Goal: Task Accomplishment & Management: Manage account settings

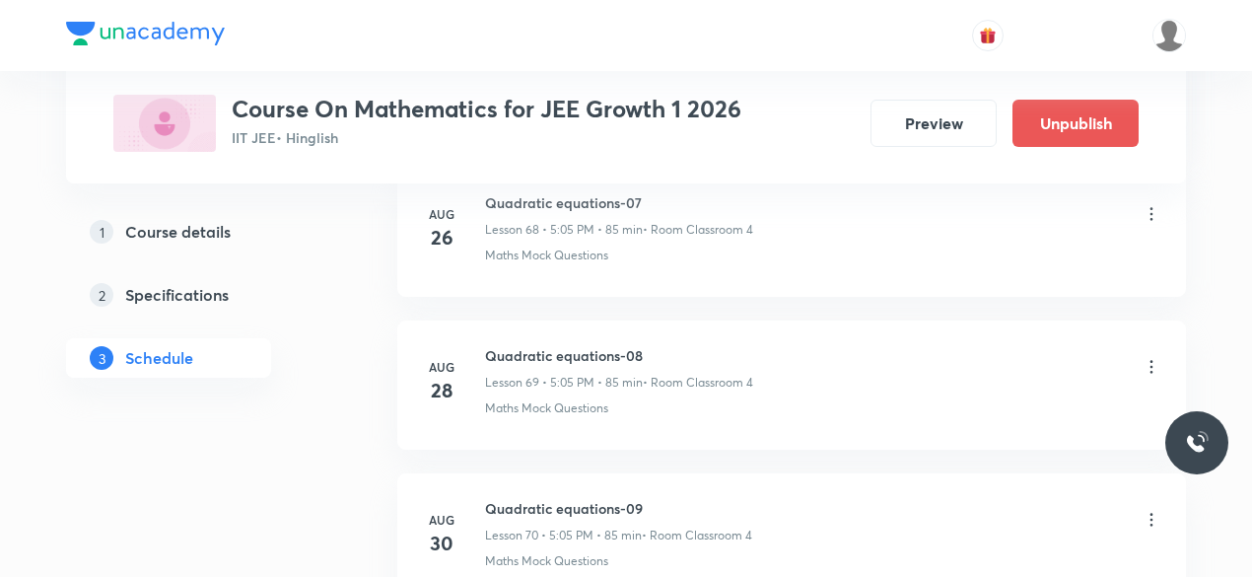
scroll to position [11652, 0]
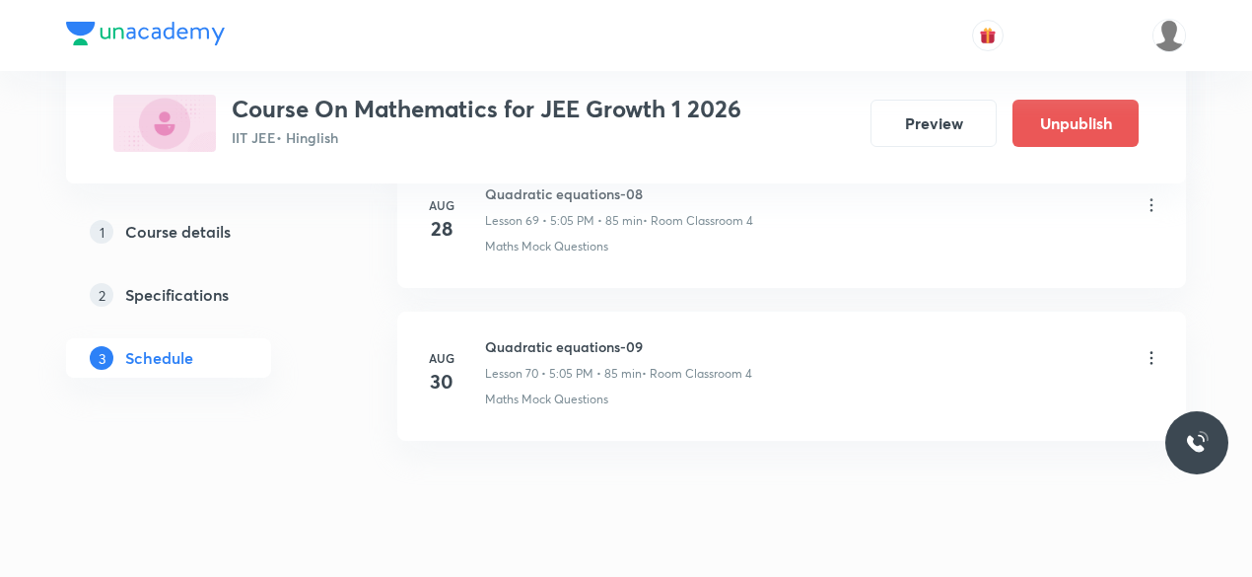
click at [1153, 348] on icon at bounding box center [1152, 358] width 20 height 20
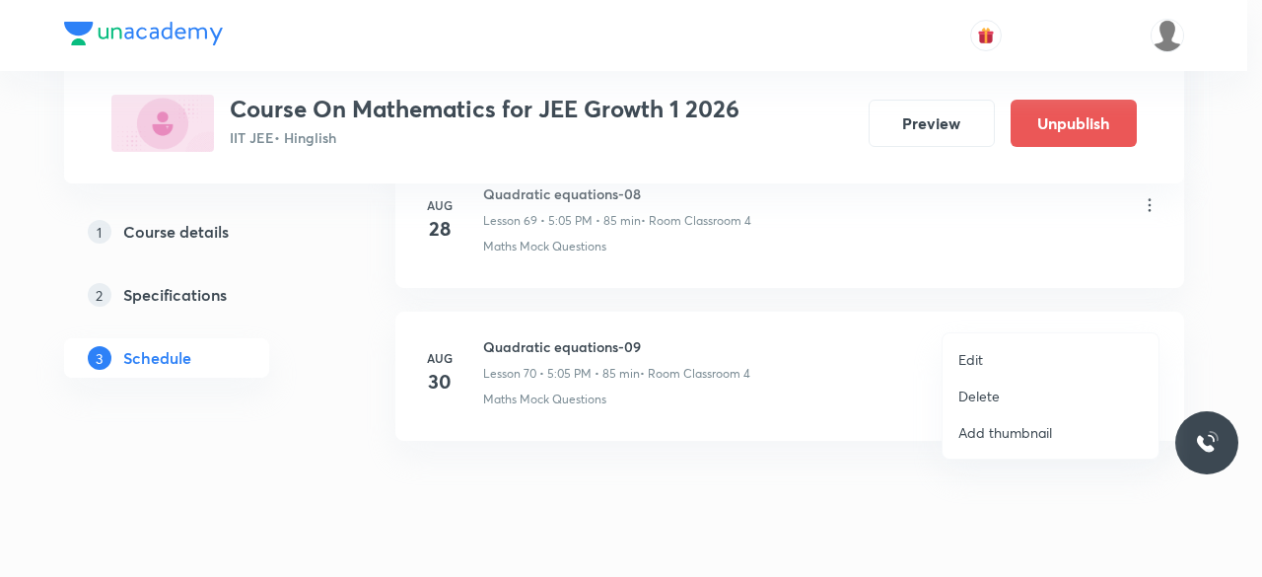
click at [990, 392] on p "Delete" at bounding box center [978, 396] width 41 height 21
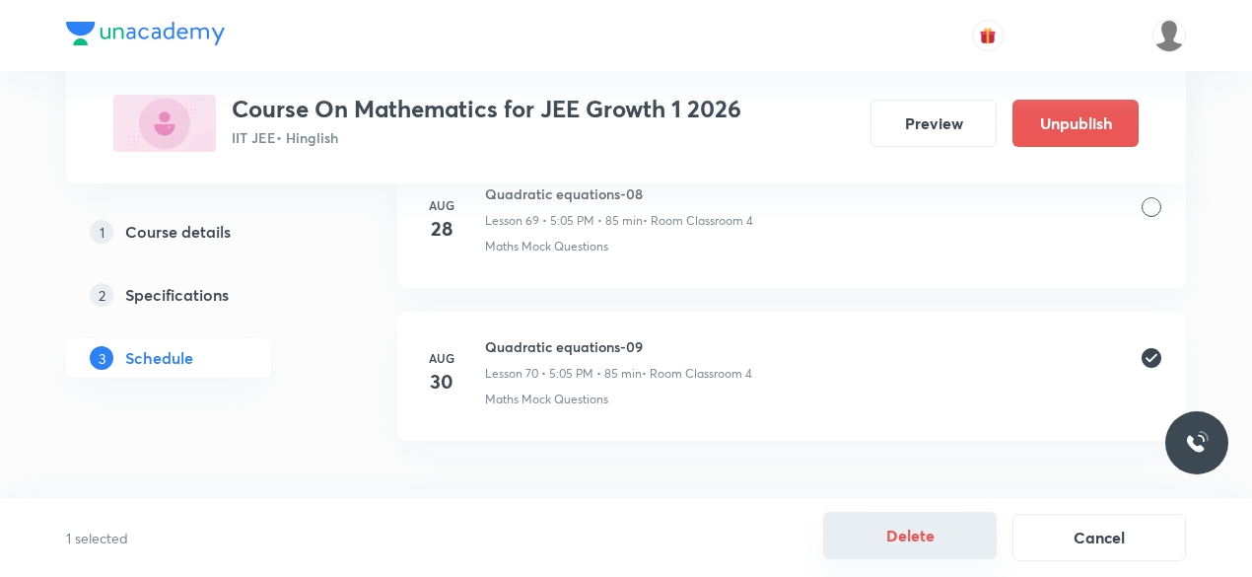
click at [913, 529] on button "Delete" at bounding box center [910, 535] width 174 height 47
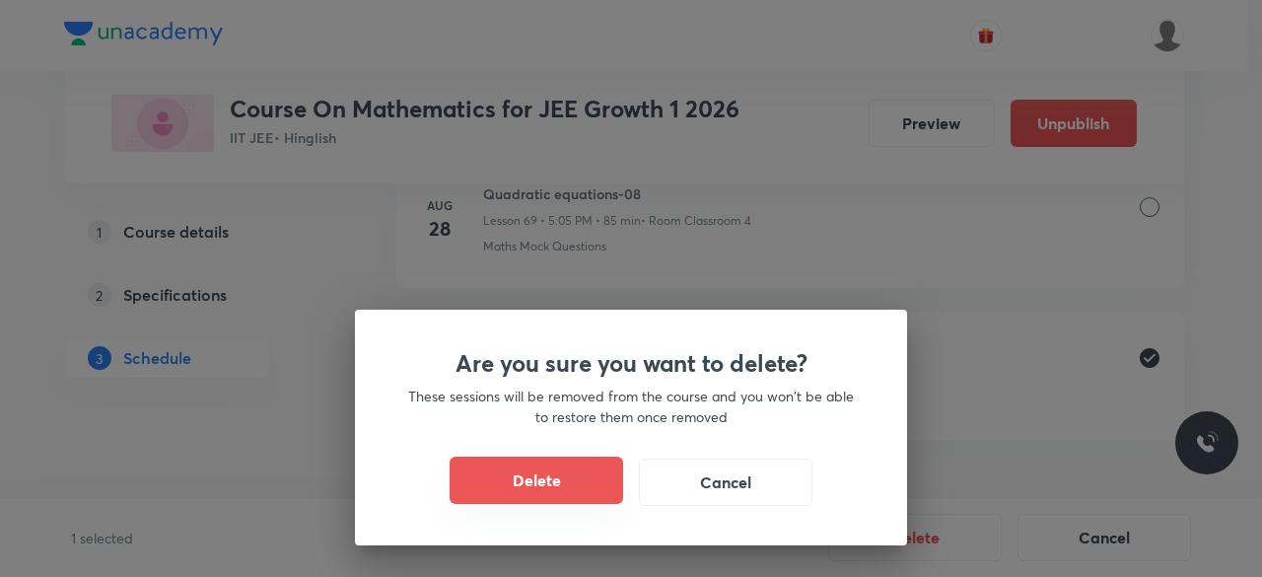
click at [579, 477] on button "Delete" at bounding box center [537, 479] width 174 height 47
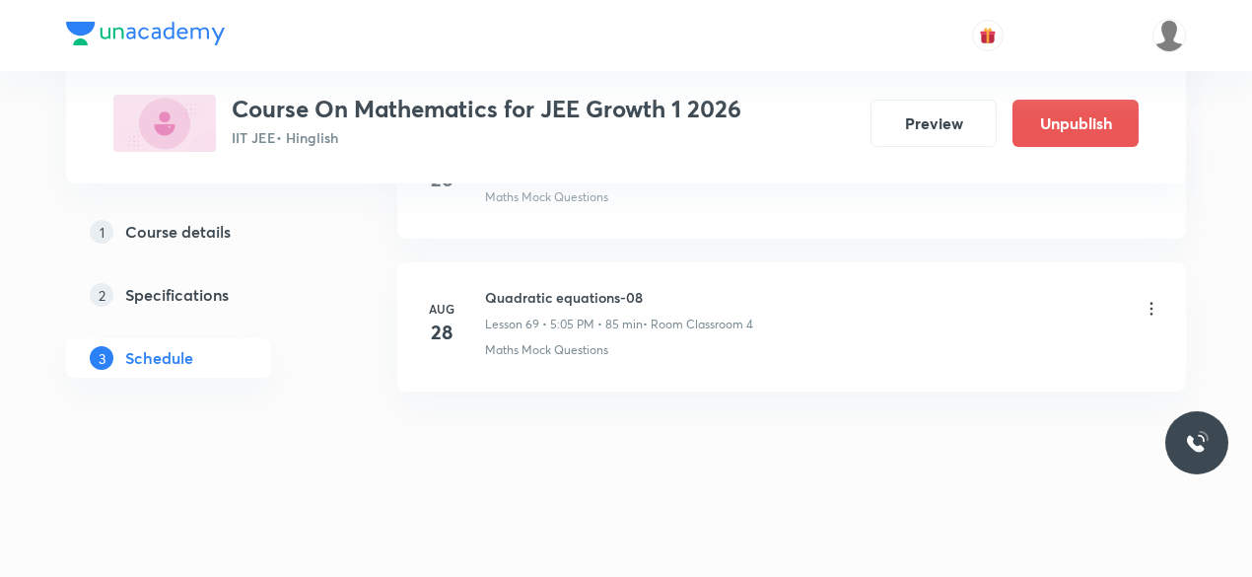
scroll to position [11500, 0]
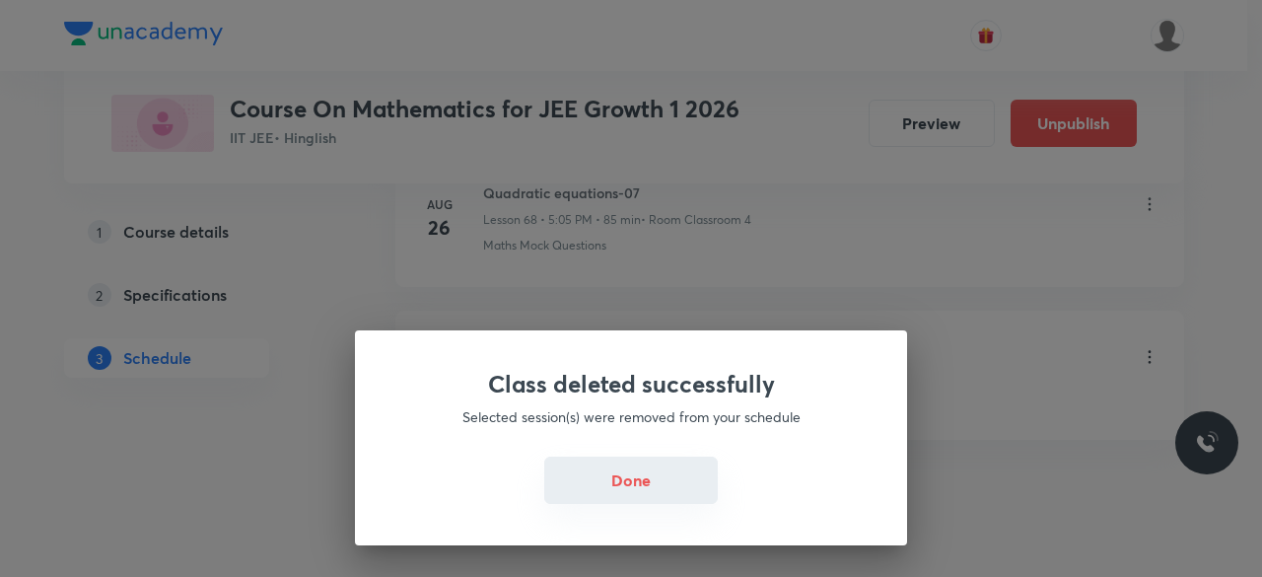
click at [670, 473] on button "Done" at bounding box center [631, 479] width 174 height 47
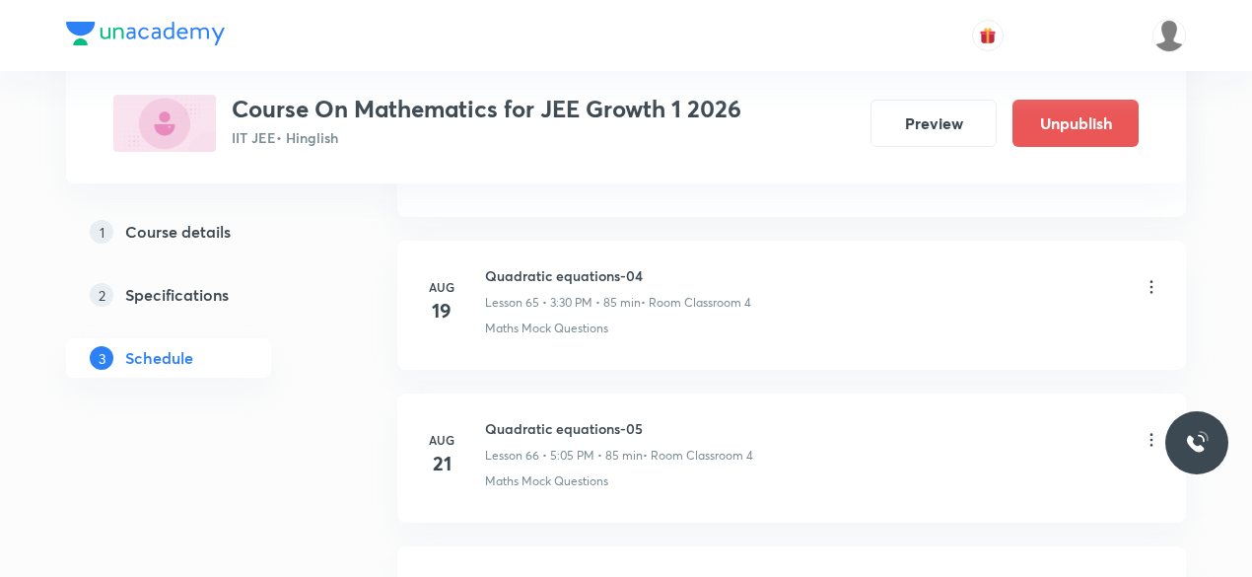
scroll to position [10711, 0]
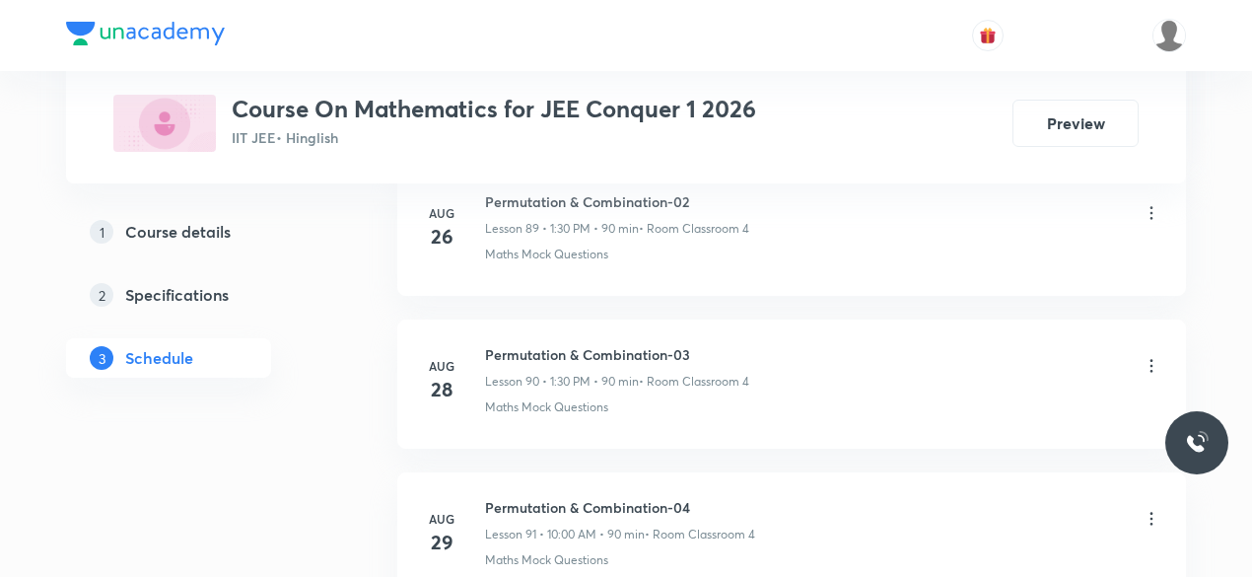
scroll to position [14849, 0]
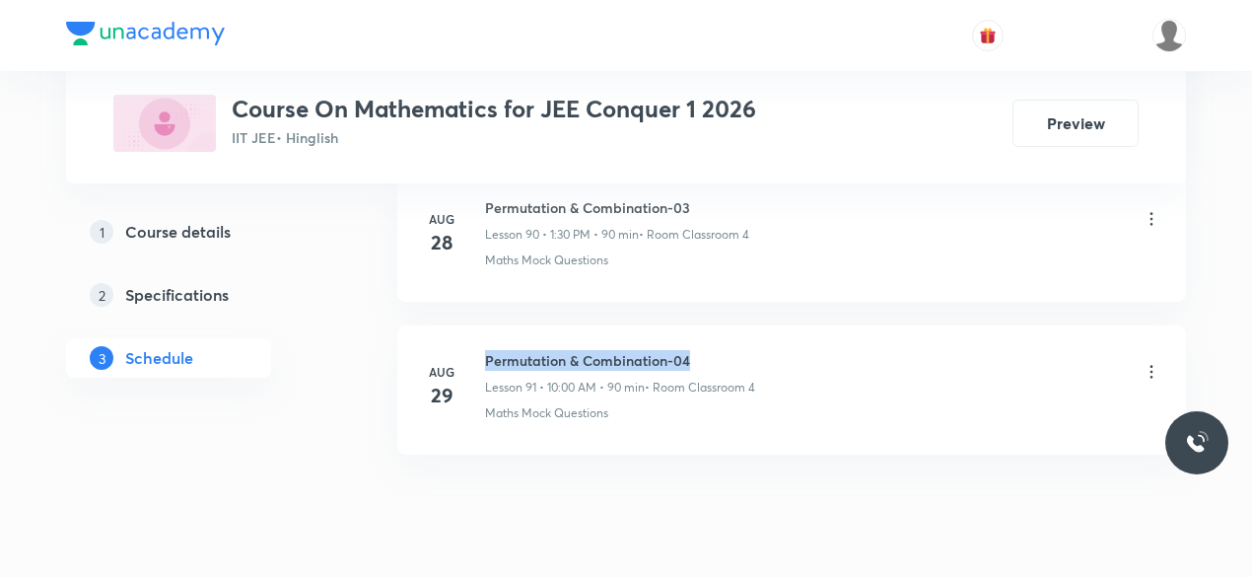
drag, startPoint x: 485, startPoint y: 297, endPoint x: 690, endPoint y: 300, distance: 205.1
click at [690, 350] on h6 "Permutation & Combination-04" at bounding box center [620, 360] width 270 height 21
copy h6 "Permutation & Combination-04"
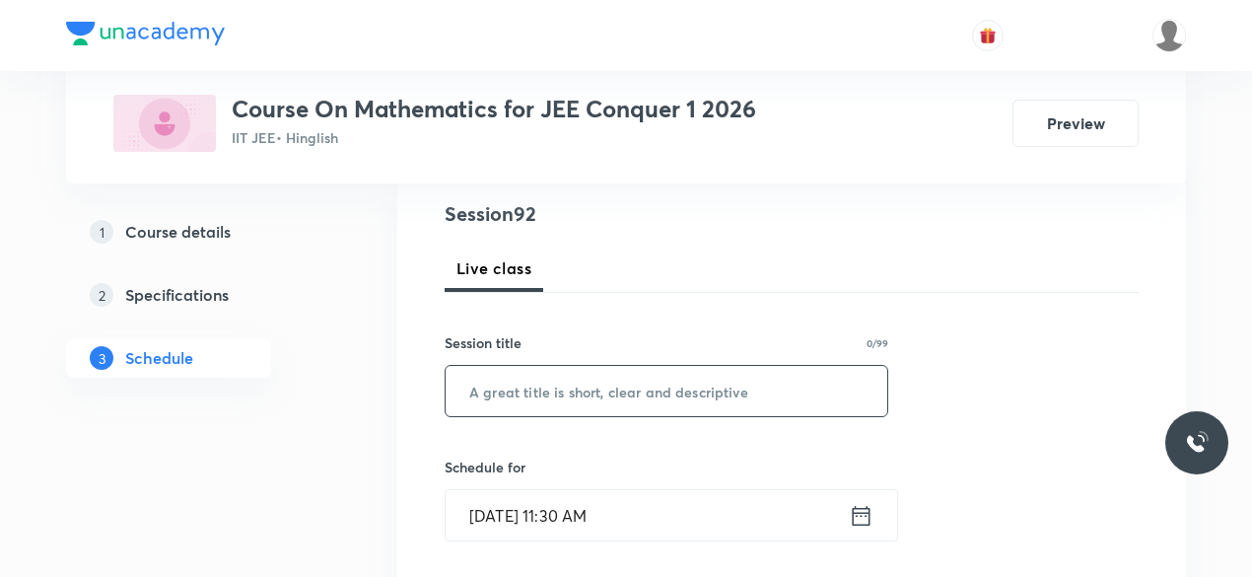
scroll to position [230, 0]
click at [483, 380] on input "text" at bounding box center [667, 388] width 442 height 50
paste input "Permutation & Combination-04"
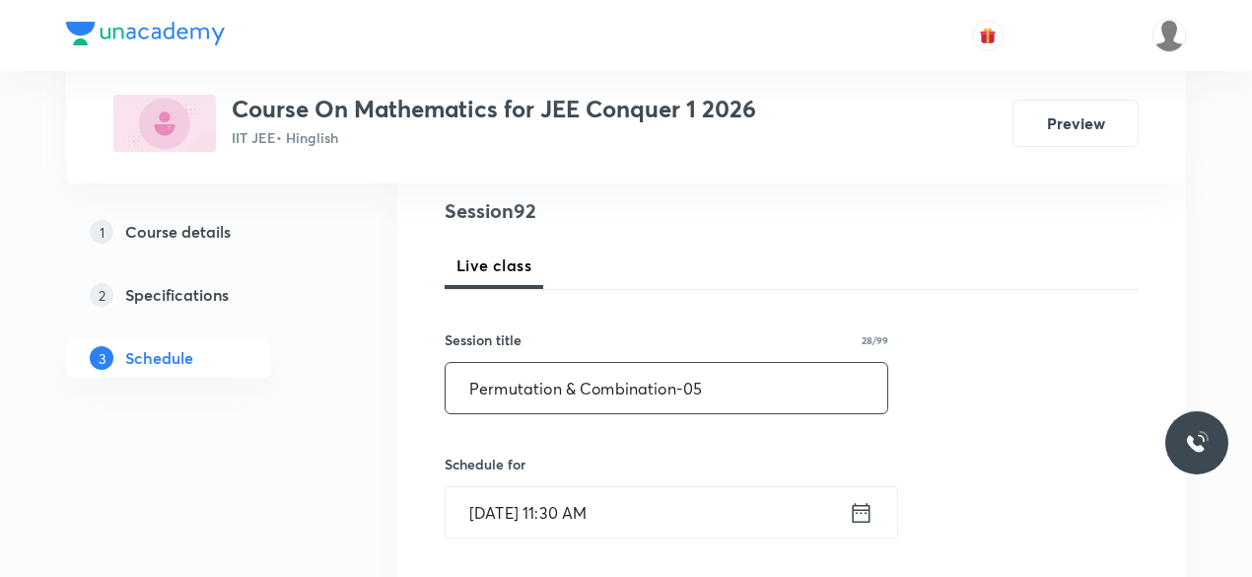
type input "Permutation & Combination-05"
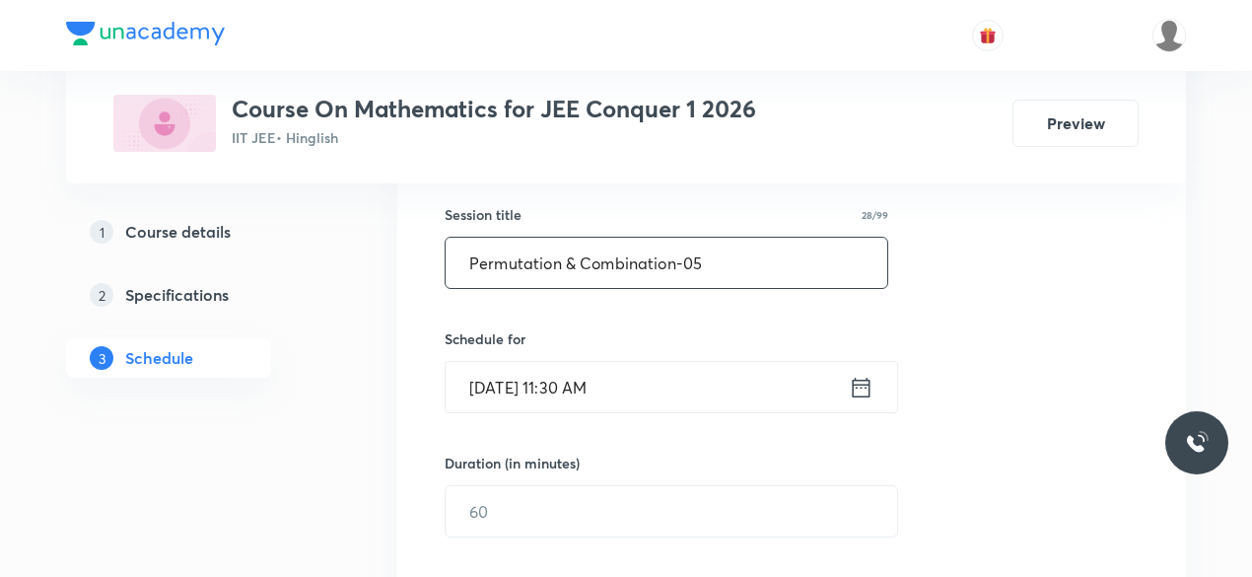
scroll to position [358, 0]
click at [860, 387] on icon at bounding box center [861, 385] width 25 height 28
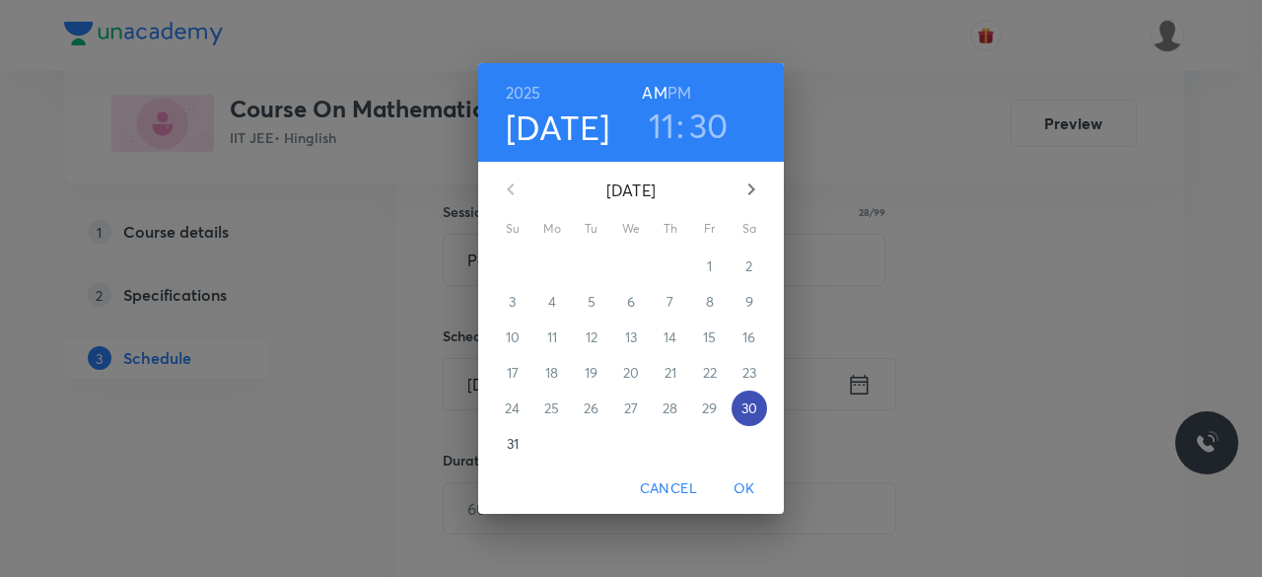
click at [753, 410] on p "30" at bounding box center [749, 408] width 16 height 20
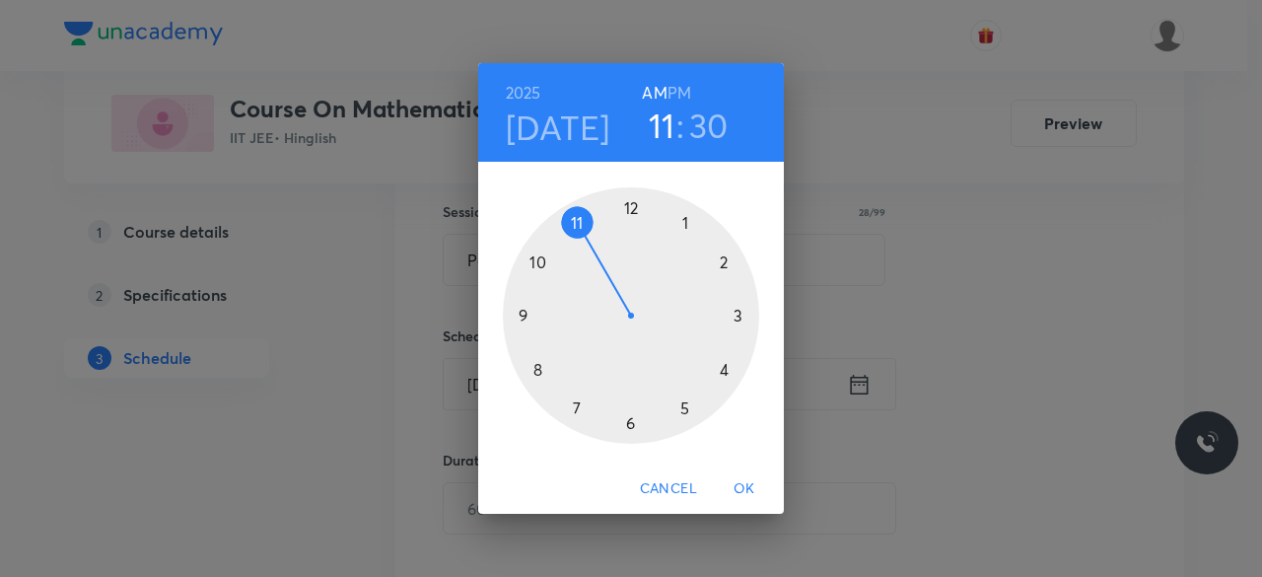
click at [631, 206] on div at bounding box center [631, 315] width 256 height 256
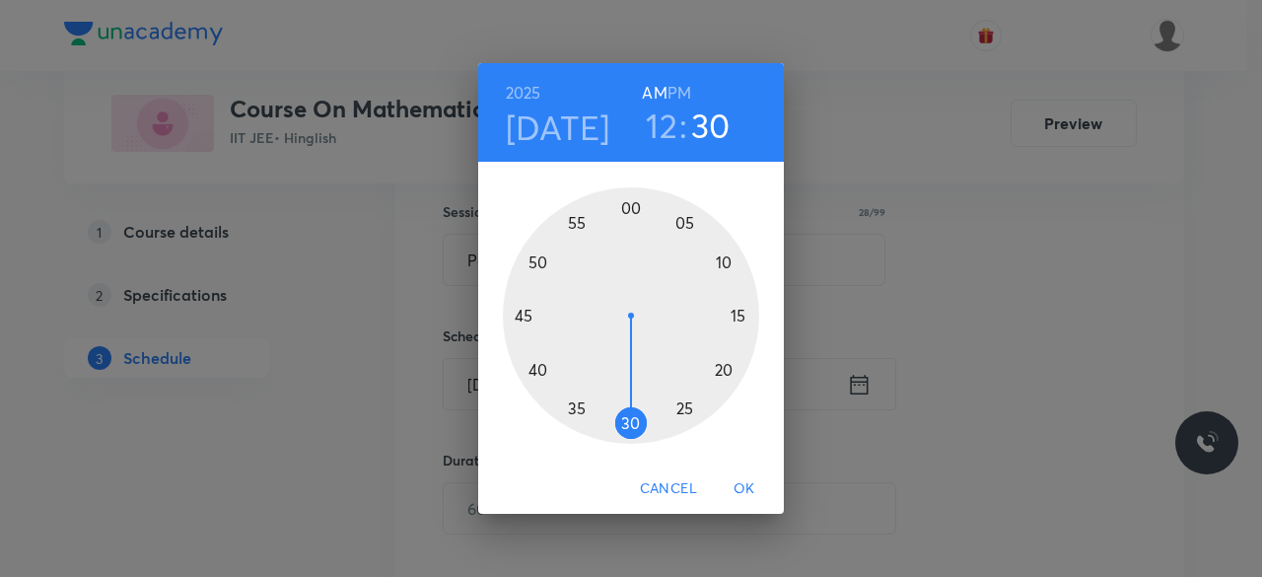
click at [739, 316] on div at bounding box center [631, 315] width 256 height 256
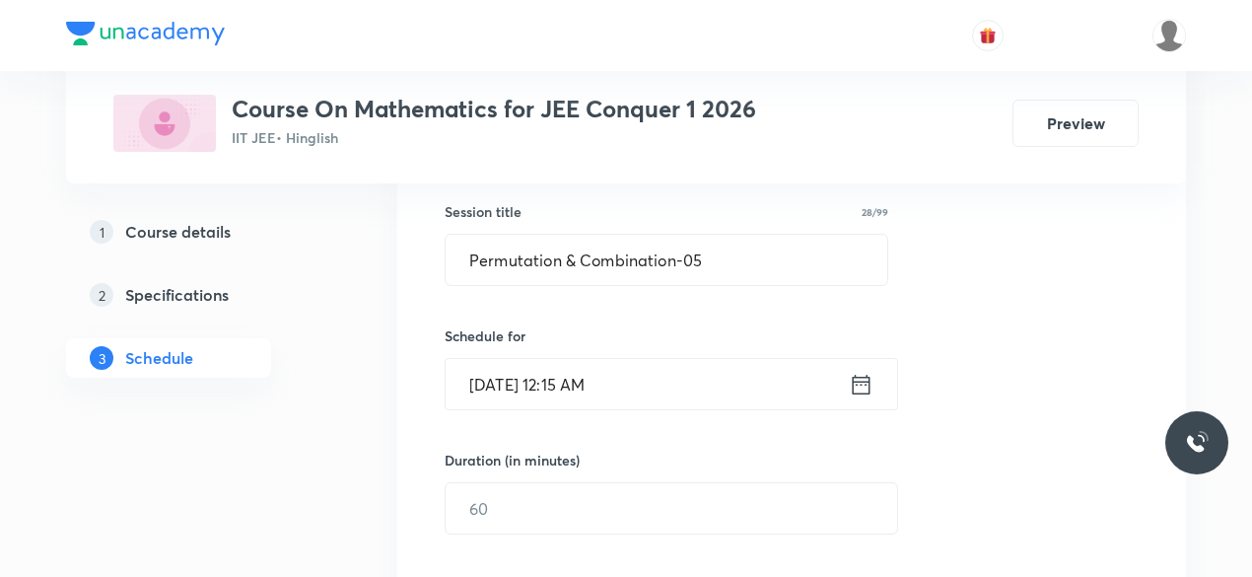
click at [865, 380] on icon at bounding box center [862, 384] width 18 height 20
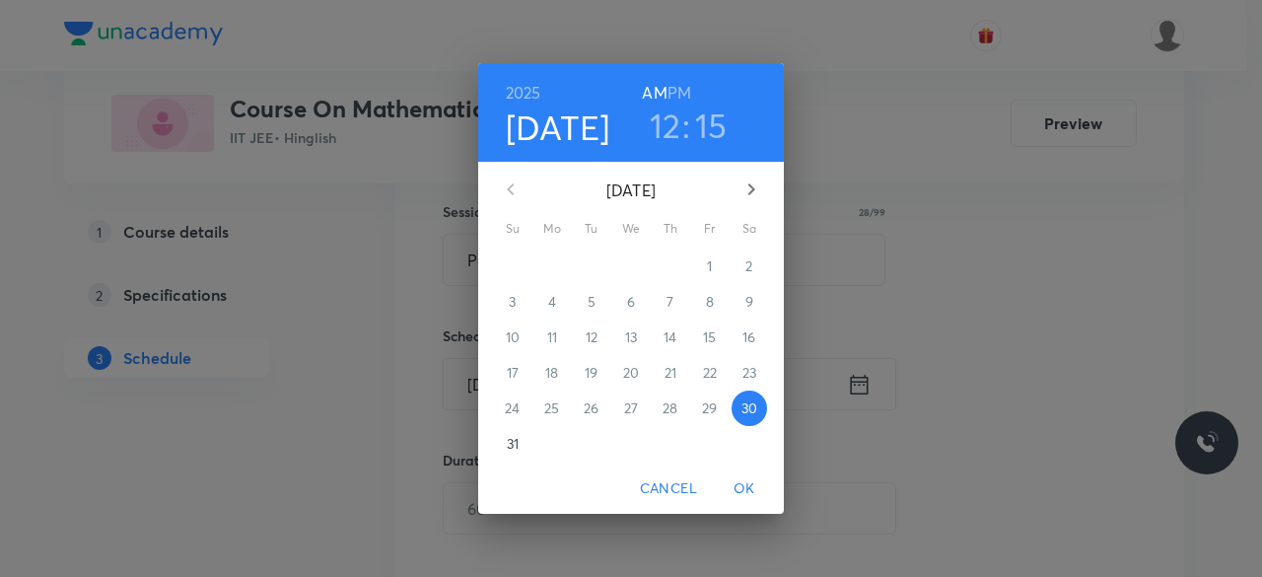
click at [673, 89] on h6 "PM" at bounding box center [679, 93] width 24 height 28
click at [752, 487] on span "OK" at bounding box center [744, 488] width 47 height 25
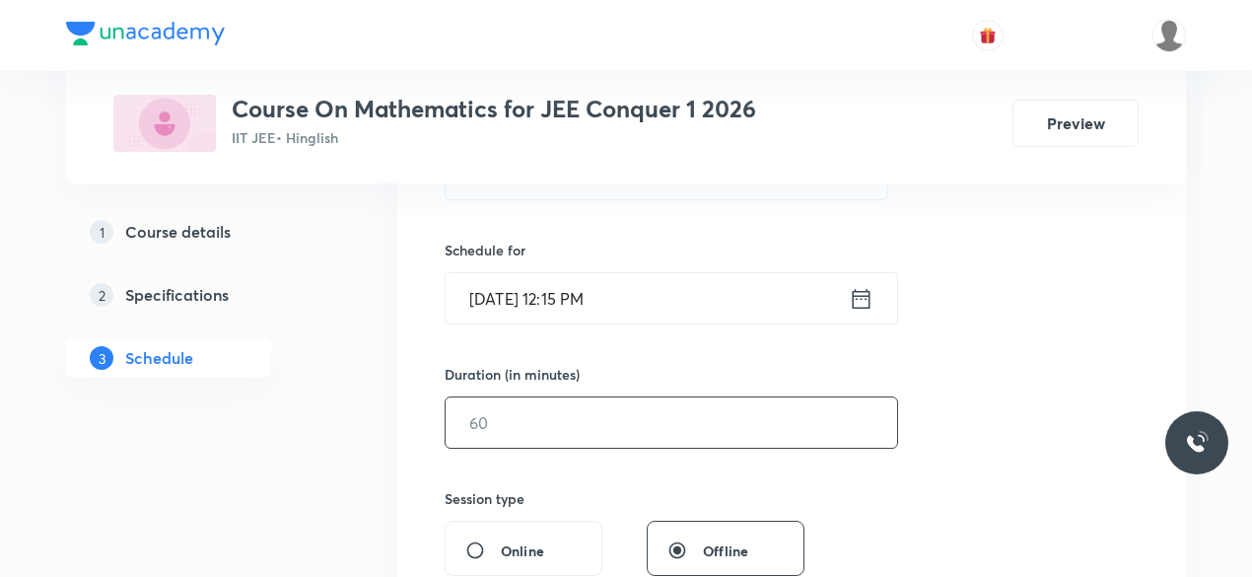
scroll to position [448, 0]
click at [535, 426] on input "text" at bounding box center [672, 418] width 452 height 50
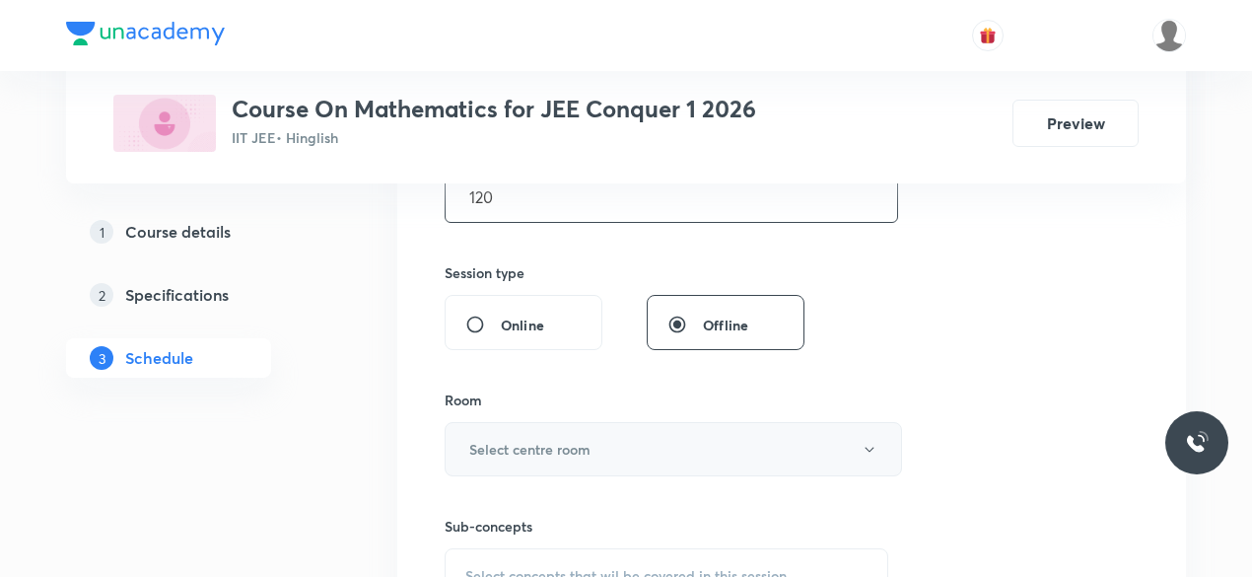
scroll to position [684, 0]
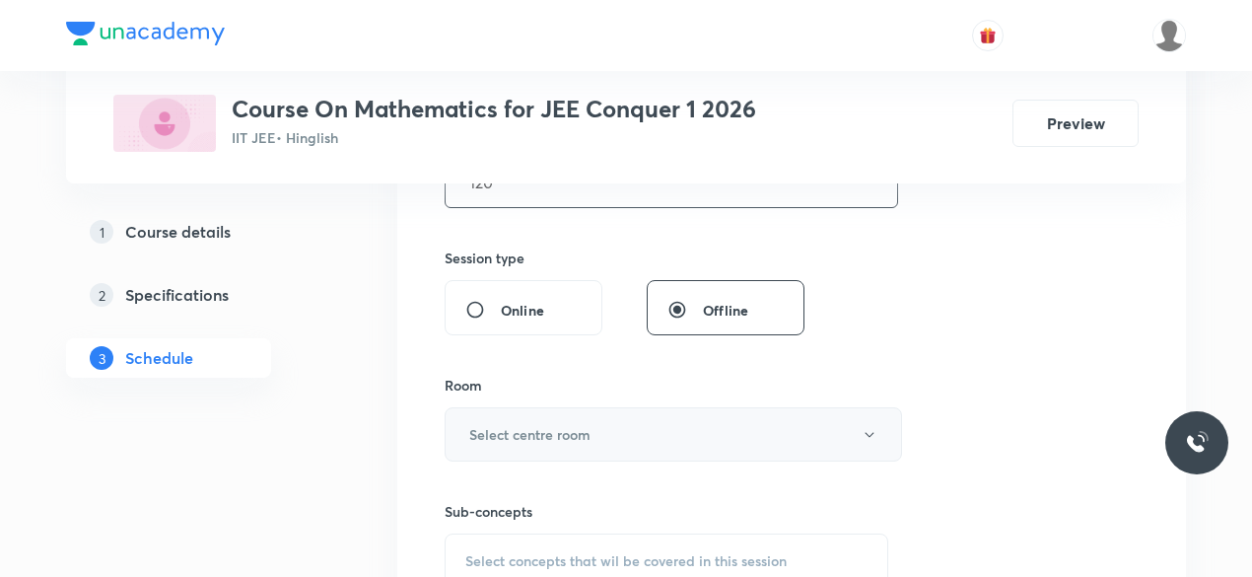
type input "120"
click at [470, 425] on h6 "Select centre room" at bounding box center [529, 434] width 121 height 21
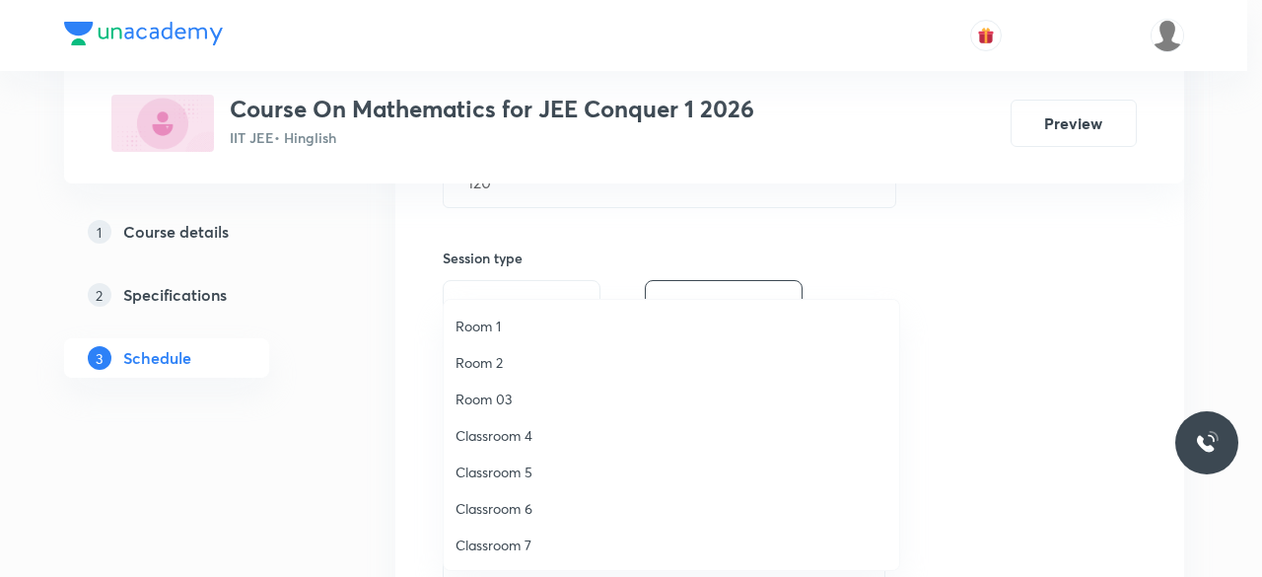
click at [527, 434] on span "Classroom 4" at bounding box center [672, 435] width 432 height 21
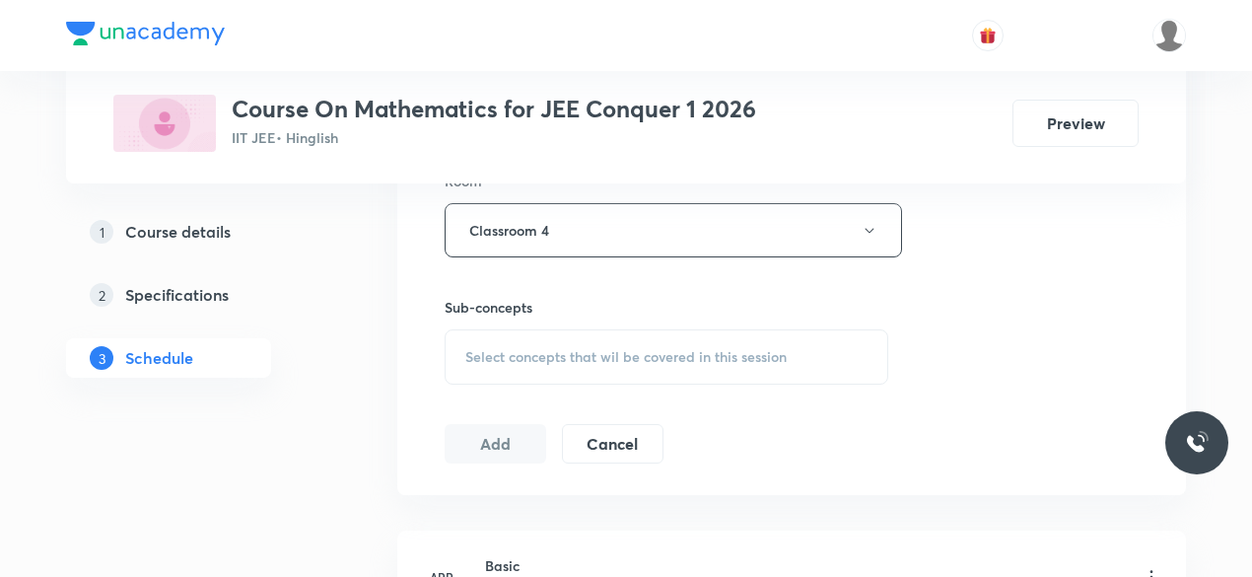
scroll to position [889, 0]
click at [472, 356] on span "Select concepts that wil be covered in this session" at bounding box center [625, 356] width 321 height 16
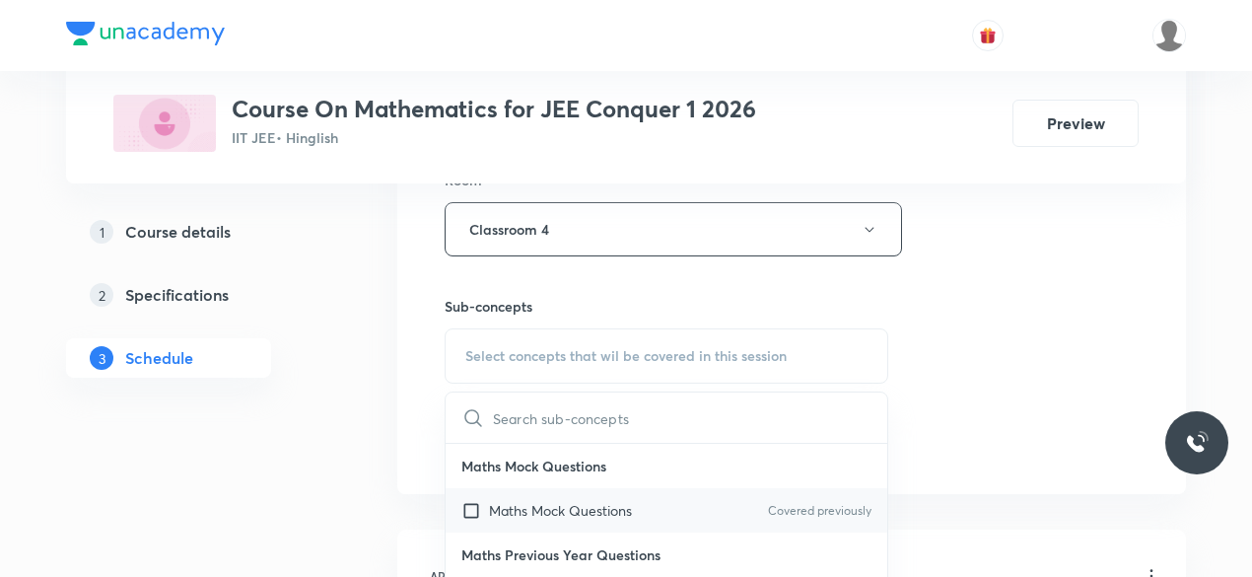
click at [471, 509] on input "checkbox" at bounding box center [475, 510] width 28 height 21
checkbox input "true"
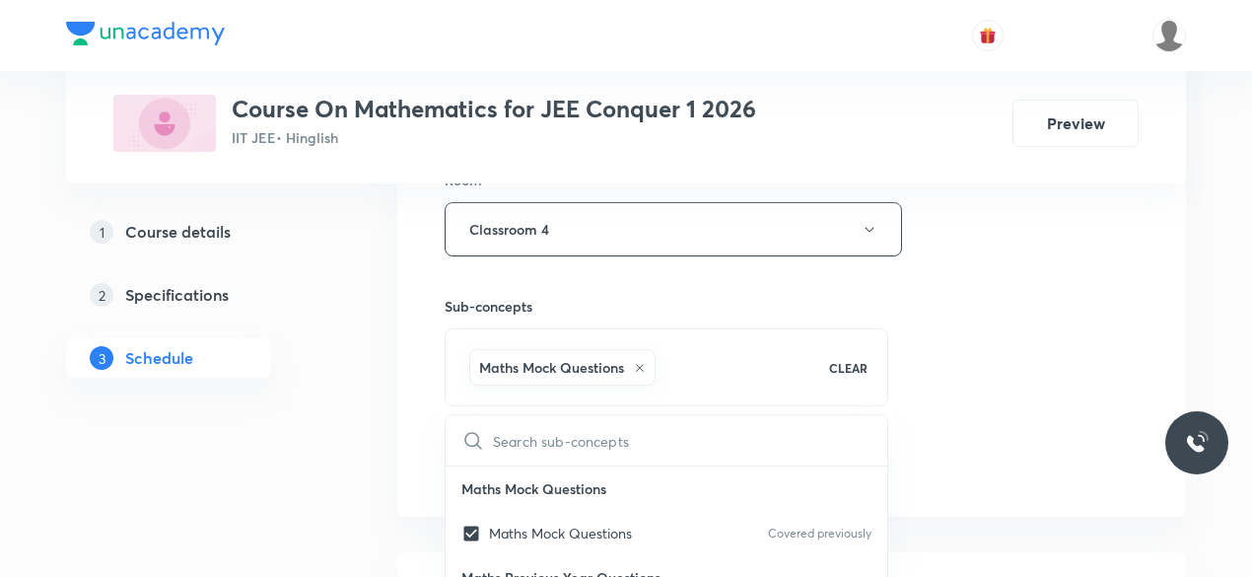
click at [423, 399] on div "Session 92 Live class Session title 28/99 Permutation & Combination-05 ​ Schedu…" at bounding box center [791, 11] width 789 height 1012
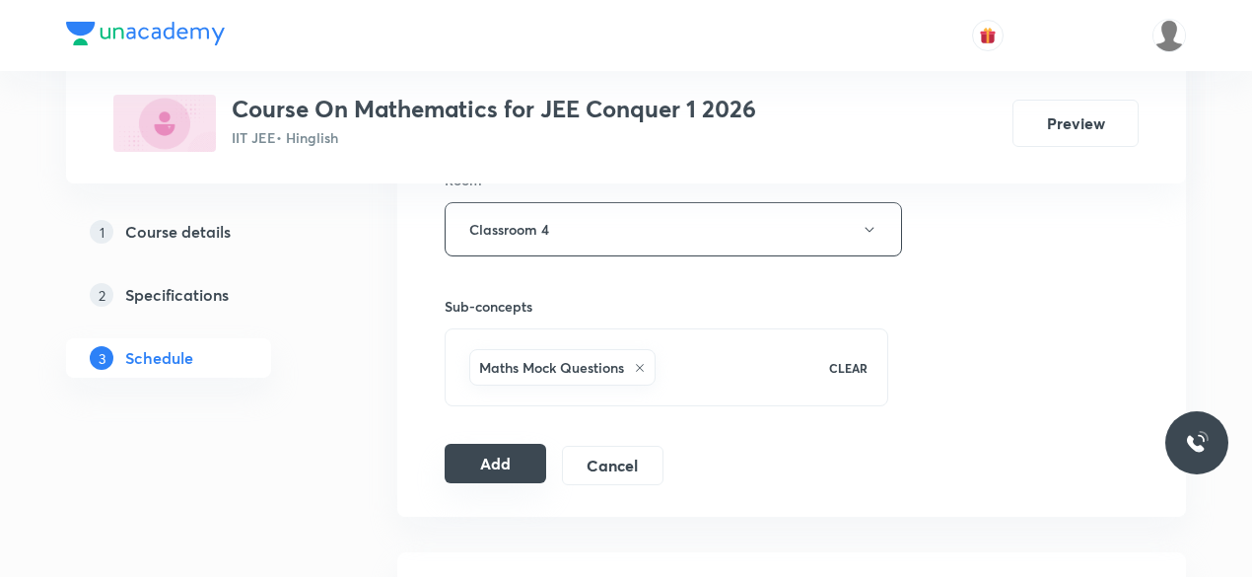
click at [500, 468] on button "Add" at bounding box center [496, 463] width 102 height 39
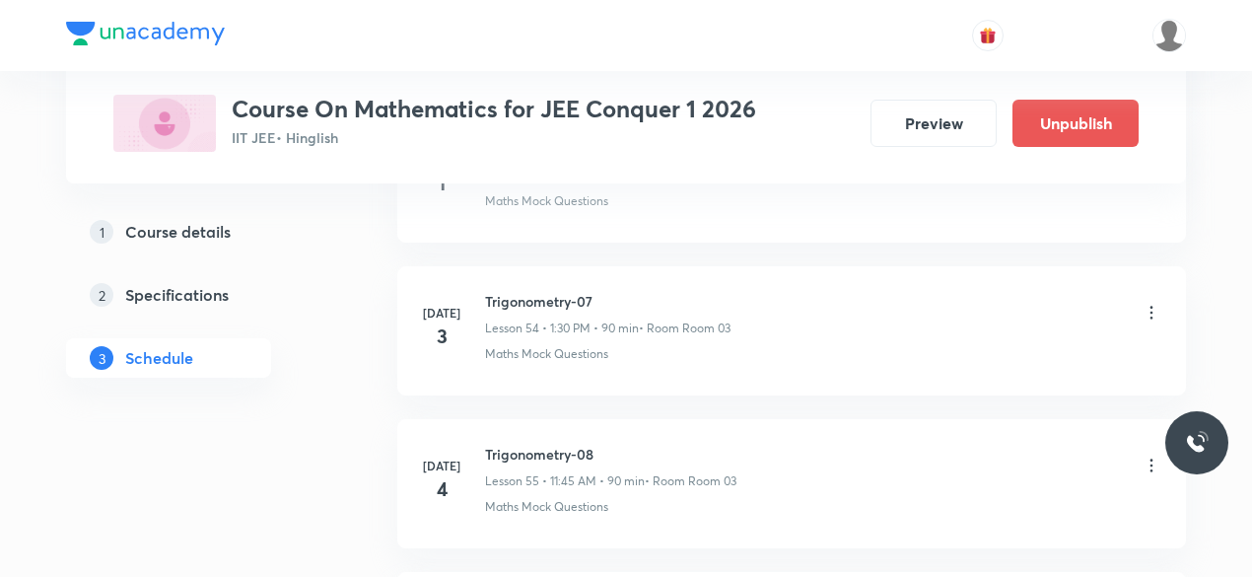
scroll to position [8341, 0]
